Goal: Transaction & Acquisition: Purchase product/service

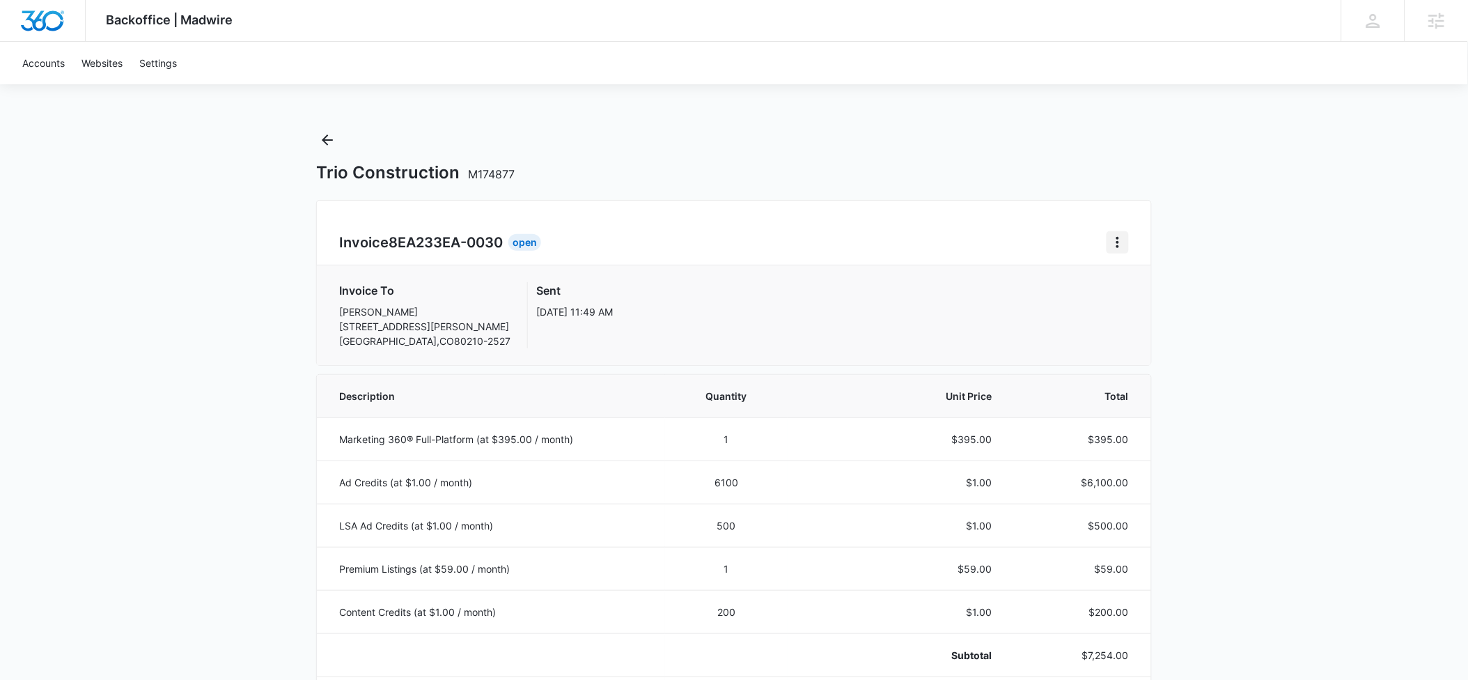
click at [1109, 241] on button "Home" at bounding box center [1118, 242] width 22 height 22
click at [1149, 303] on div "Retry Payment" at bounding box center [1164, 302] width 81 height 10
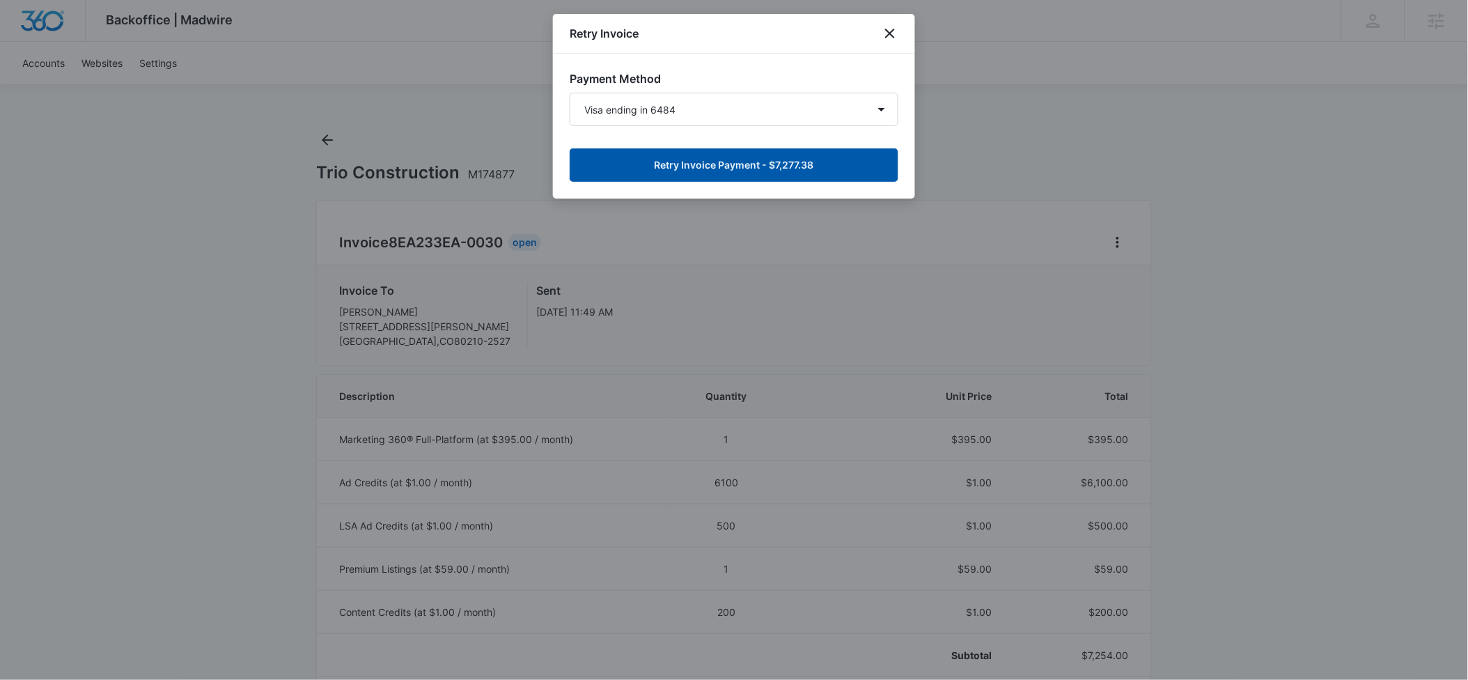
click at [639, 163] on button "Retry Invoice Payment - $7,277.38" at bounding box center [734, 164] width 329 height 33
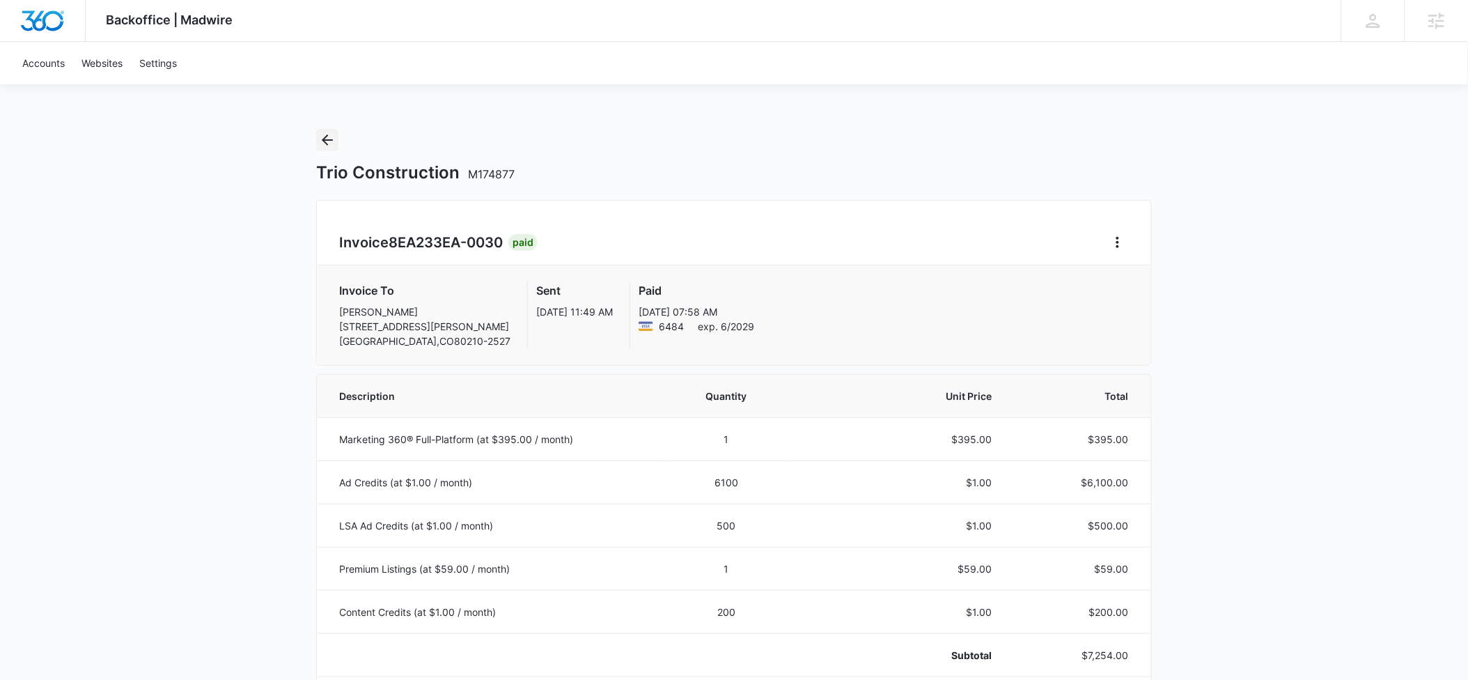
click at [325, 143] on icon "Back" at bounding box center [327, 139] width 11 height 11
